Goal: Communication & Community: Answer question/provide support

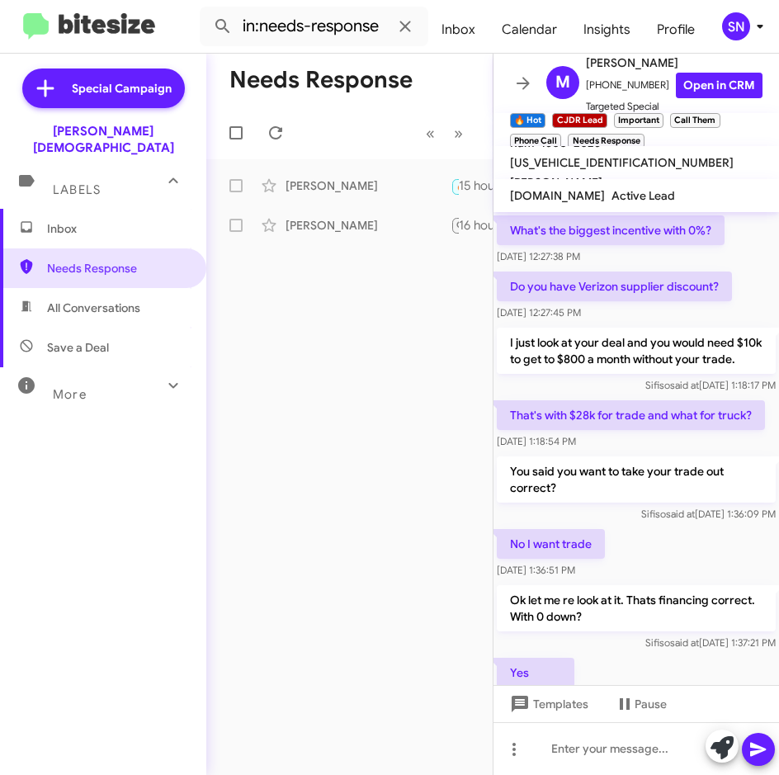
scroll to position [888, 0]
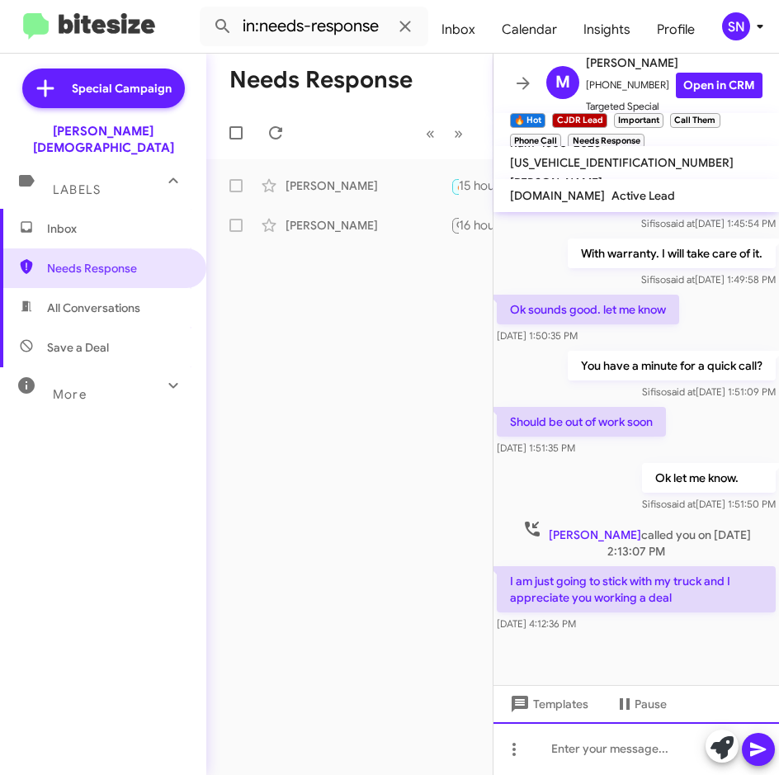
click at [562, 757] on div at bounding box center [635, 748] width 285 height 53
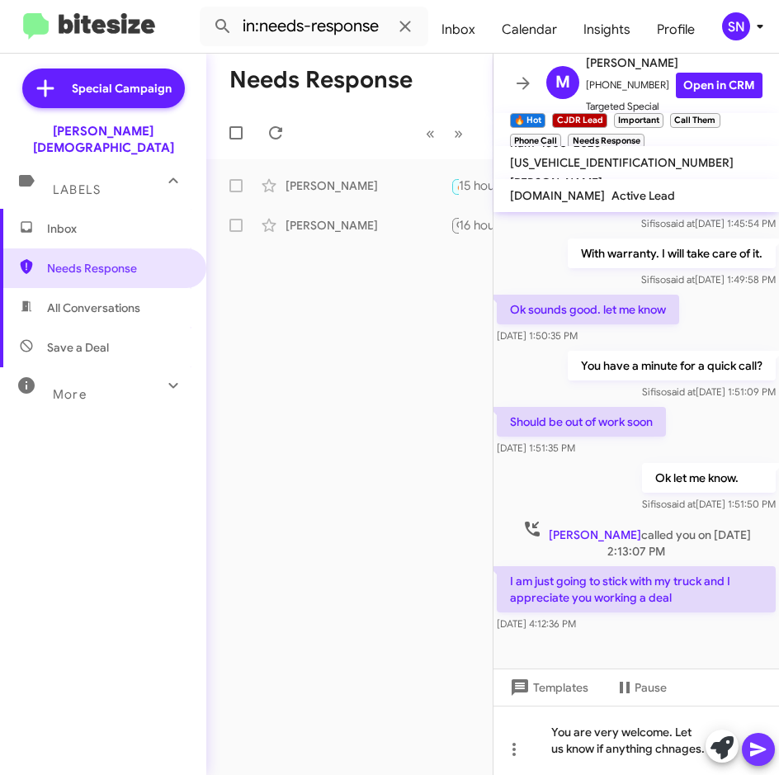
click at [770, 751] on button at bounding box center [758, 749] width 33 height 33
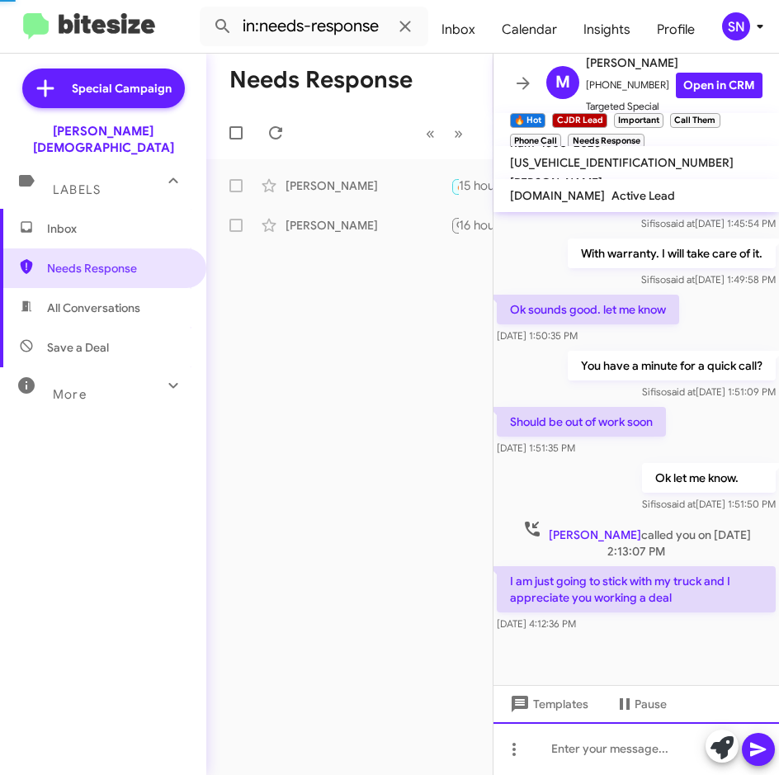
scroll to position [0, 0]
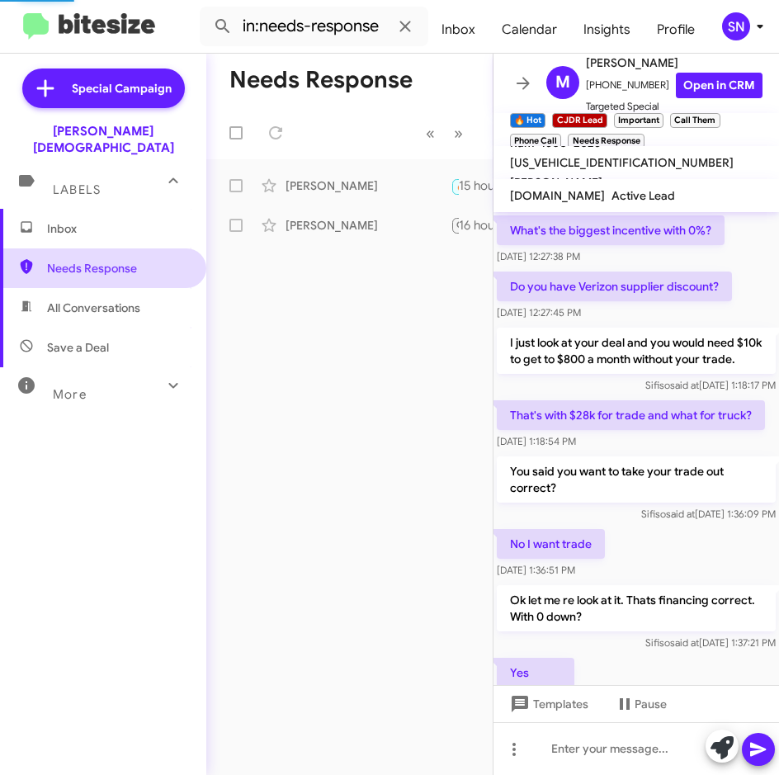
click at [84, 260] on span "Needs Response" at bounding box center [117, 268] width 140 height 17
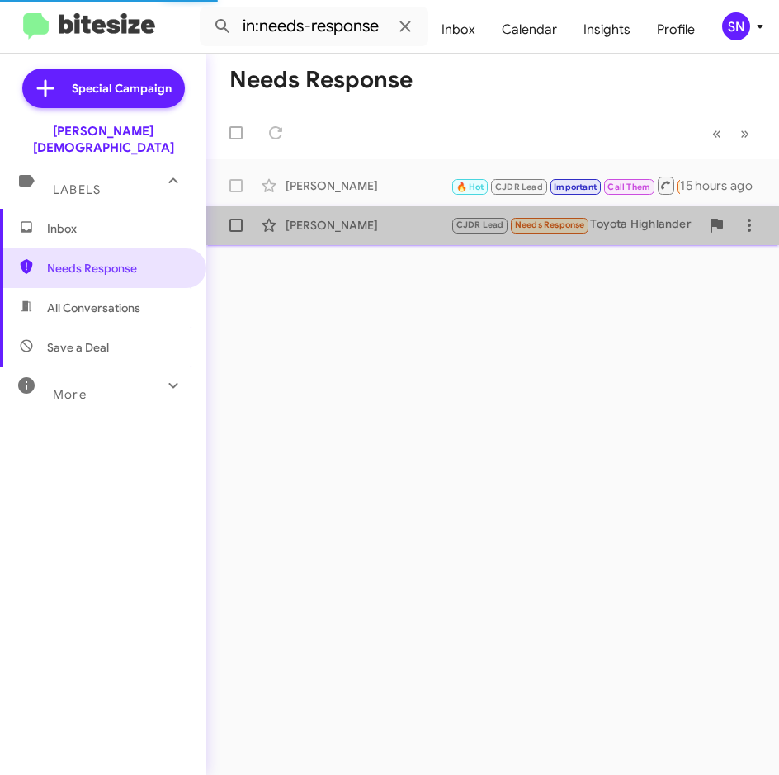
click at [330, 232] on div "[PERSON_NAME]" at bounding box center [367, 225] width 165 height 17
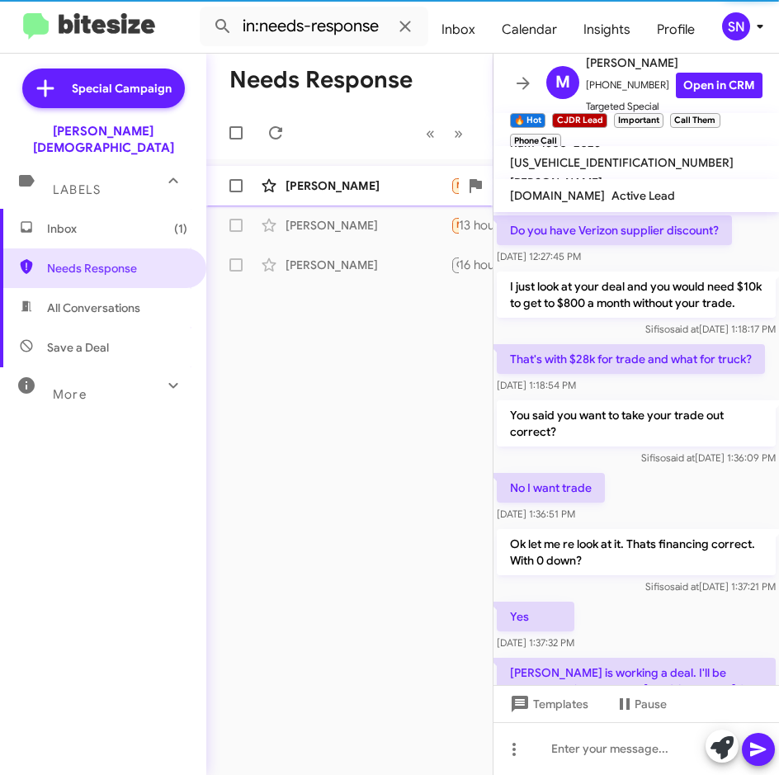
scroll to position [937, 0]
